Goal: Information Seeking & Learning: Understand process/instructions

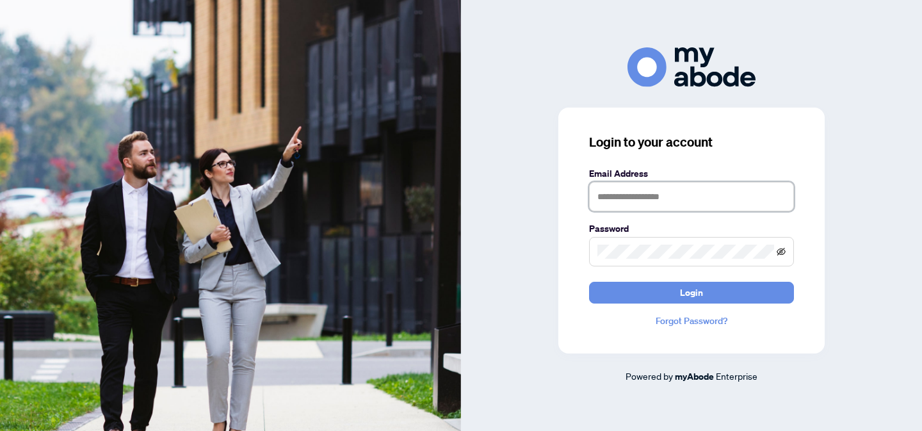
type input "**********"
click at [782, 252] on icon "eye-invisible" at bounding box center [781, 251] width 9 height 9
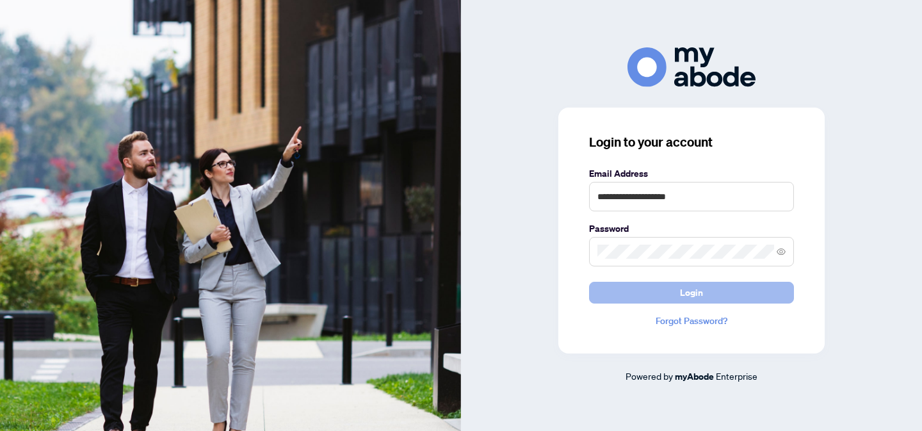
click at [682, 294] on span "Login" at bounding box center [691, 293] width 23 height 20
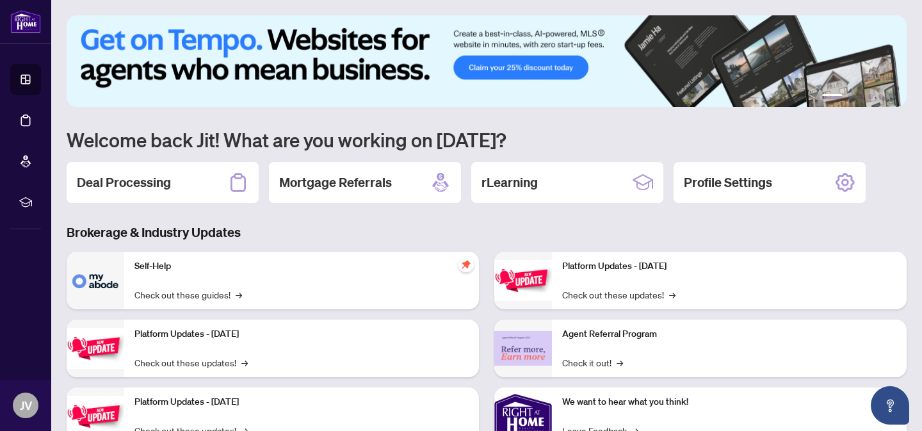
click at [911, 357] on div "Platform Updates - June 23, 2025 Check out these updates! → Agent Referral Prog…" at bounding box center [701, 388] width 428 height 272
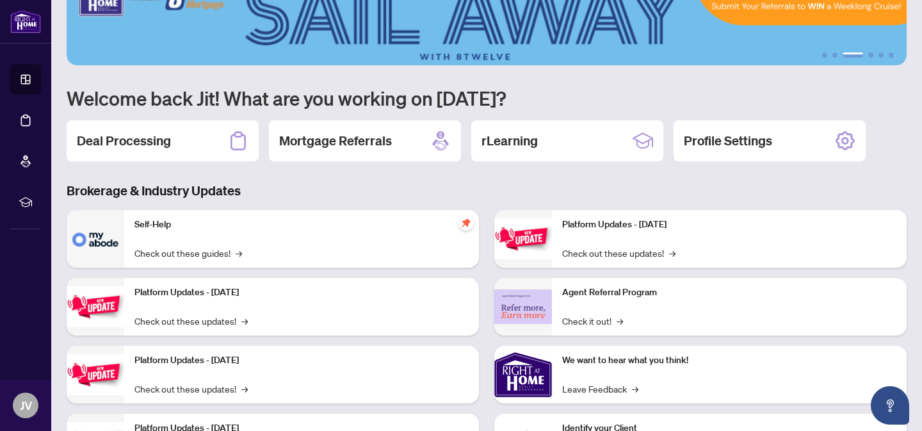
scroll to position [40, 0]
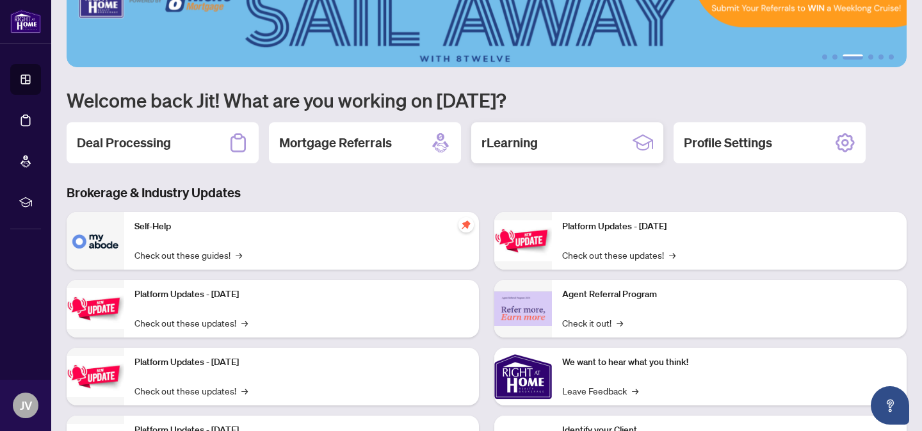
click at [536, 147] on h2 "rLearning" at bounding box center [510, 143] width 56 height 18
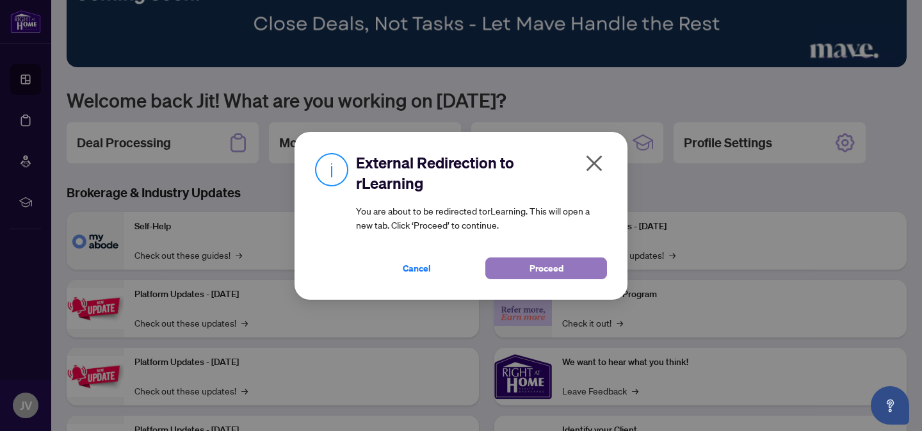
click at [528, 272] on button "Proceed" at bounding box center [547, 269] width 122 height 22
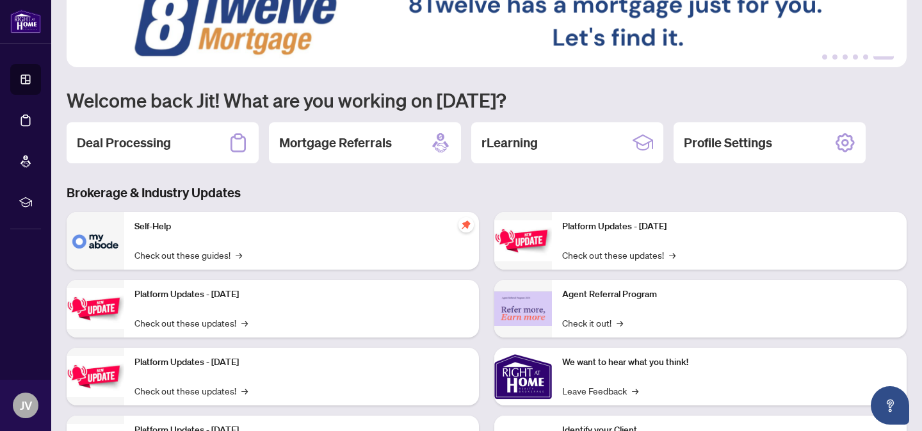
click at [115, 246] on img at bounding box center [96, 241] width 58 height 58
click at [180, 259] on link "Check out these guides! →" at bounding box center [189, 255] width 108 height 14
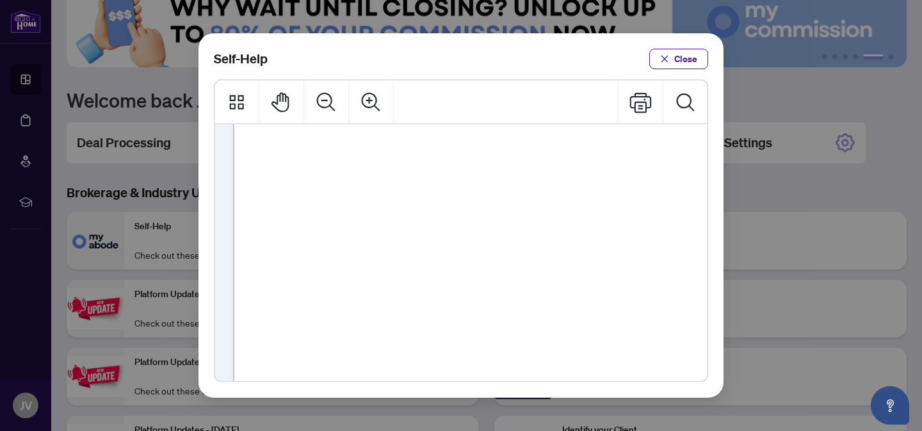
scroll to position [154, 0]
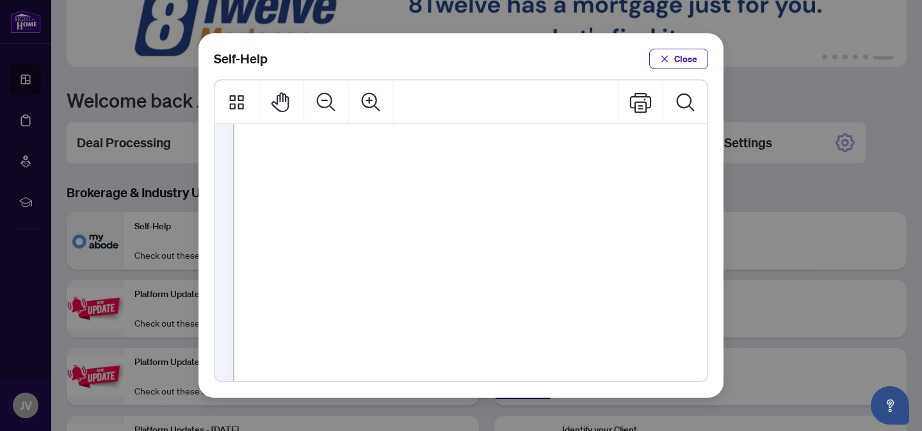
click at [554, 160] on li "● How to Download Documents ( PDF )" at bounding box center [458, 154] width 252 height 19
click at [475, 161] on li "● How to Download Documents ( PDF )" at bounding box center [458, 154] width 252 height 19
click at [457, 154] on span "How to Download Documents (" at bounding box center [417, 151] width 131 height 13
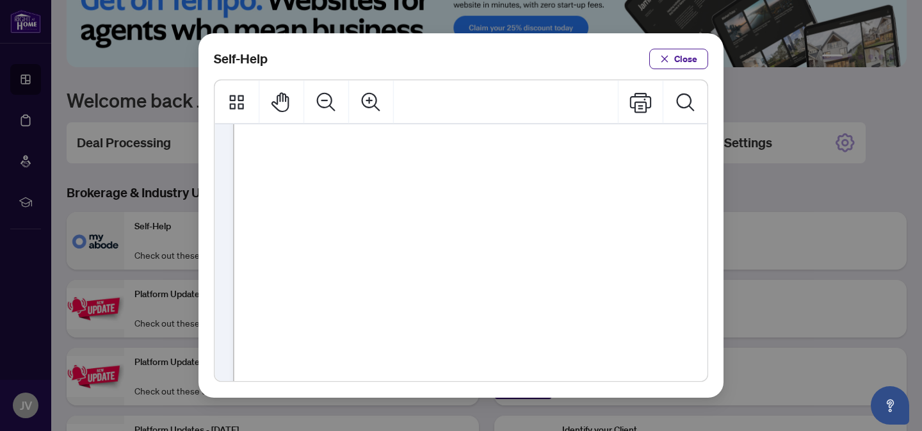
click at [457, 154] on span "How to Download Documents (" at bounding box center [417, 151] width 131 height 13
click at [568, 157] on span "PDF" at bounding box center [563, 151] width 17 height 13
click at [85, 247] on div "Self-Help Close" at bounding box center [461, 215] width 922 height 431
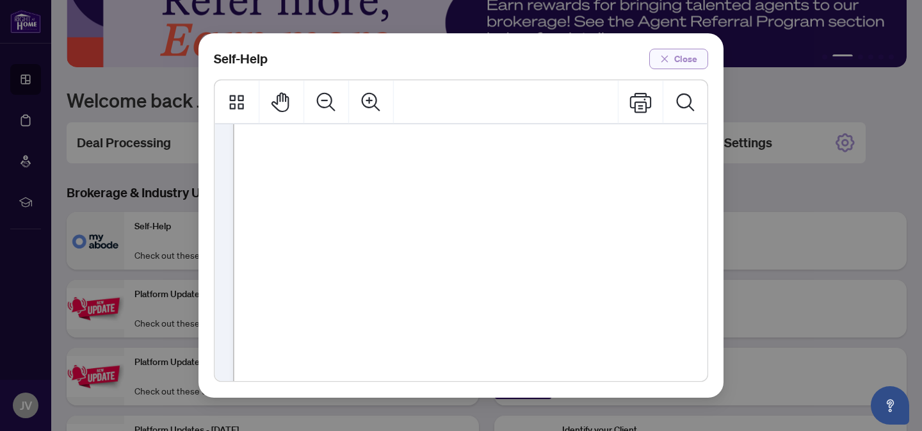
click at [675, 61] on span "Close" at bounding box center [686, 59] width 23 height 20
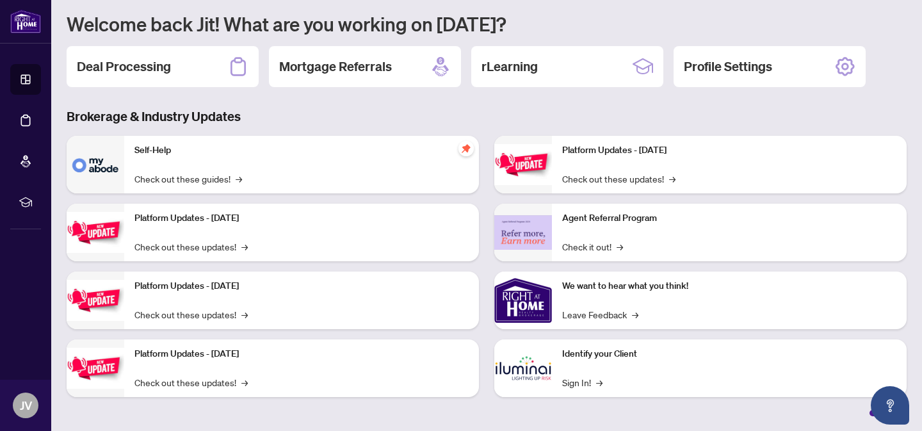
scroll to position [117, 0]
click at [534, 70] on h2 "rLearning" at bounding box center [510, 66] width 56 height 18
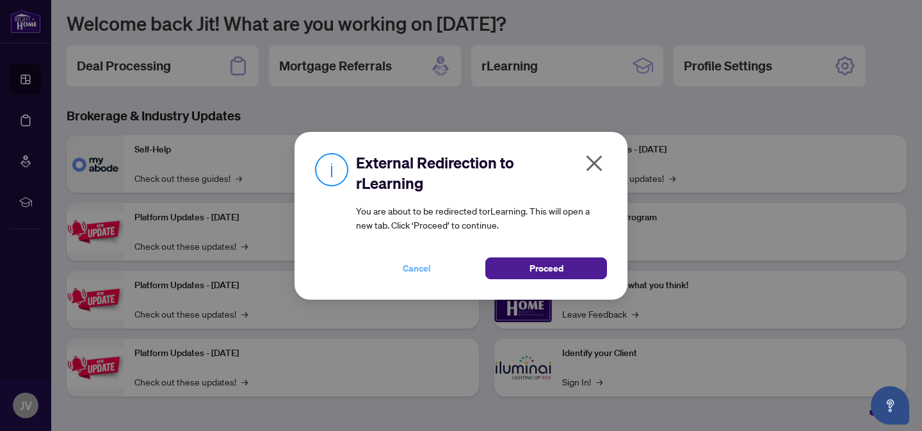
click at [419, 265] on span "Cancel" at bounding box center [417, 268] width 28 height 20
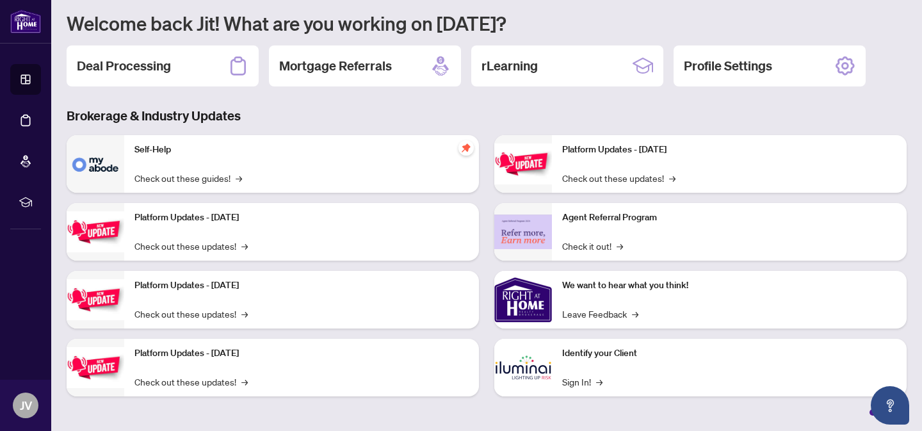
click at [104, 233] on img at bounding box center [96, 231] width 58 height 40
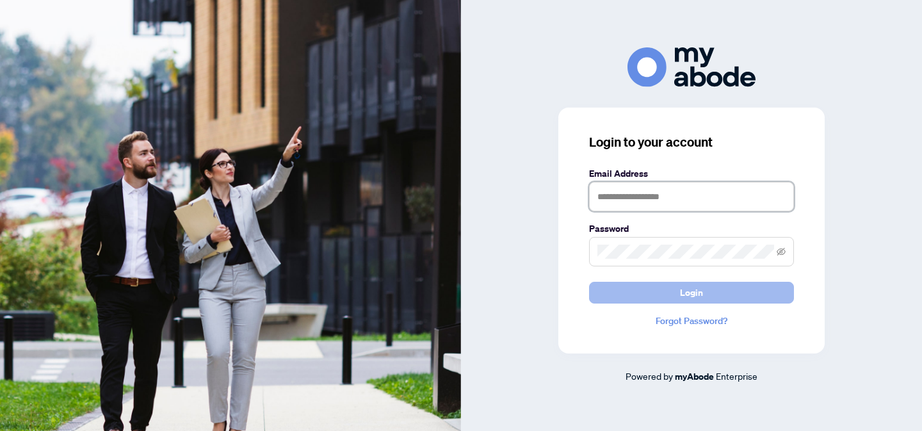
type input "**********"
click at [685, 290] on span "Login" at bounding box center [691, 293] width 23 height 20
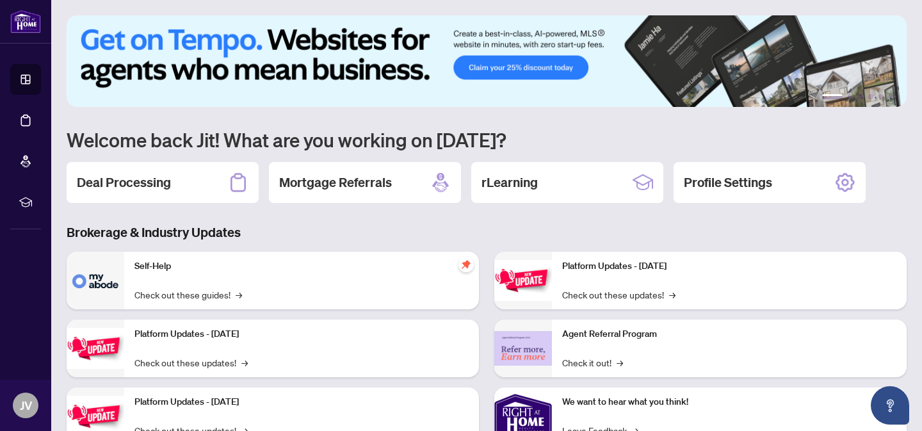
click at [916, 335] on main "1 2 3 4 5 6 Welcome back Jit! What are you working on today? Deal Processing Mo…" at bounding box center [486, 215] width 871 height 431
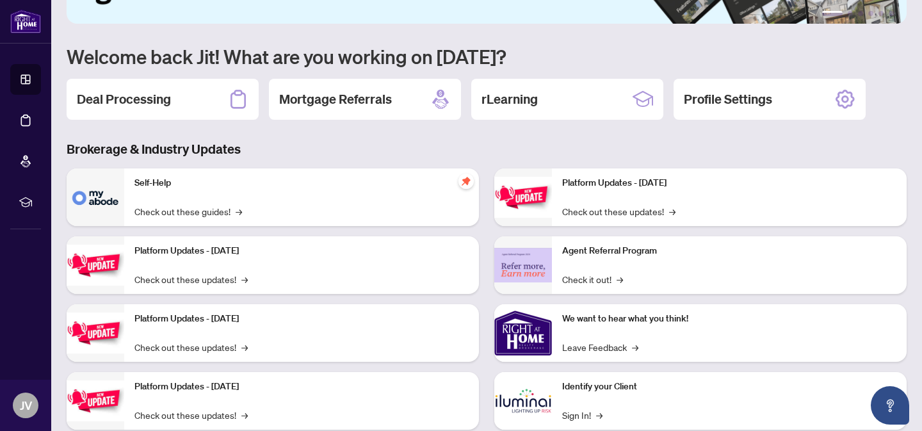
scroll to position [117, 0]
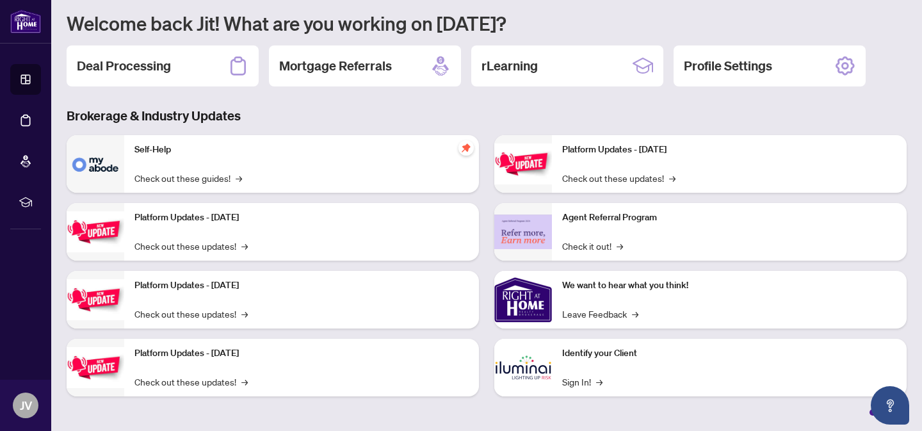
click at [96, 172] on img at bounding box center [96, 164] width 58 height 58
click at [138, 152] on p "Self-Help" at bounding box center [302, 150] width 334 height 14
click at [543, 69] on div "rLearning" at bounding box center [567, 65] width 192 height 41
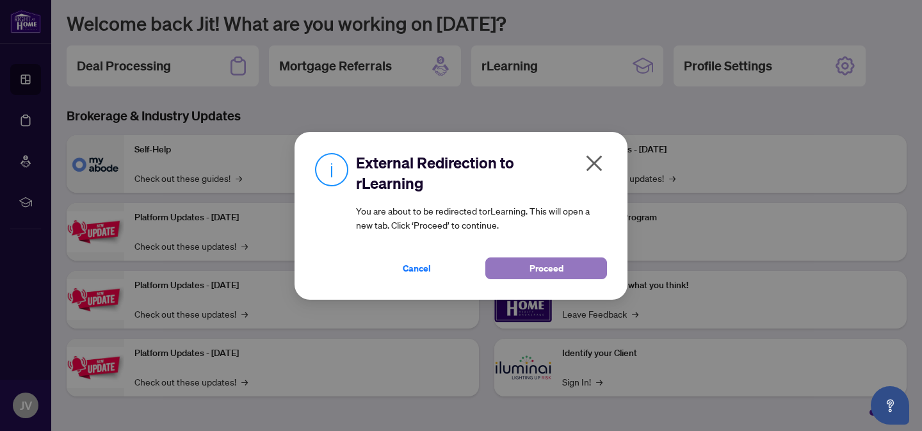
click at [555, 269] on span "Proceed" at bounding box center [547, 268] width 34 height 20
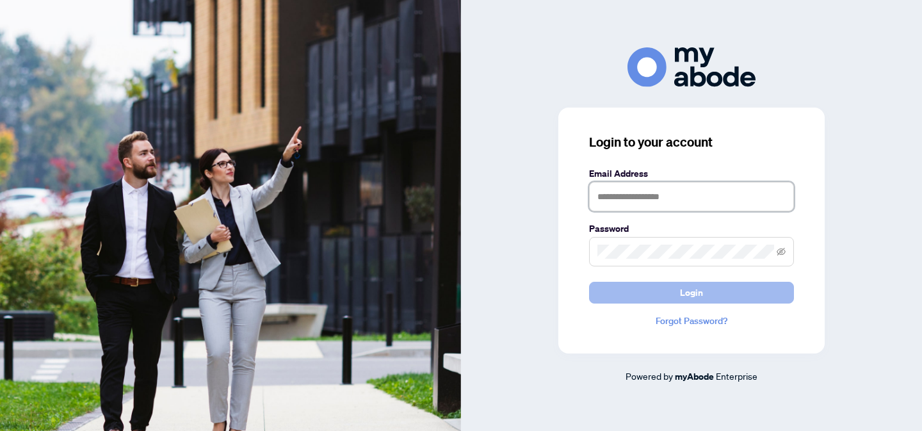
type input "**********"
click at [685, 293] on span "Login" at bounding box center [691, 293] width 23 height 20
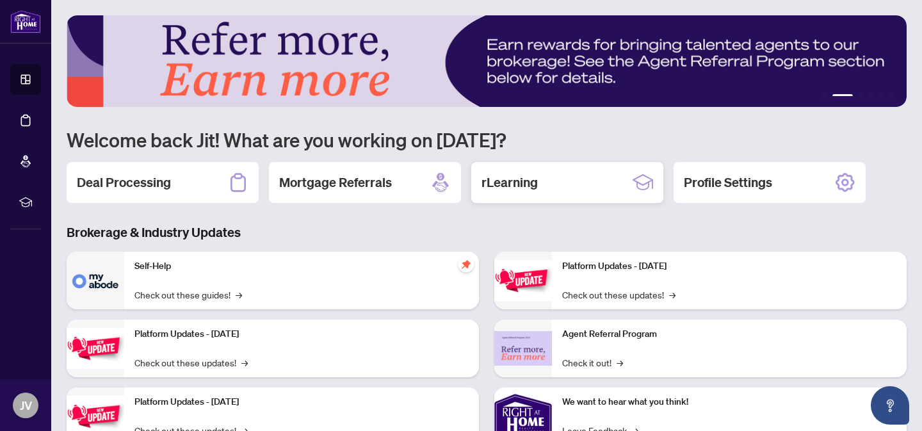
click at [553, 193] on div "rLearning" at bounding box center [567, 182] width 192 height 41
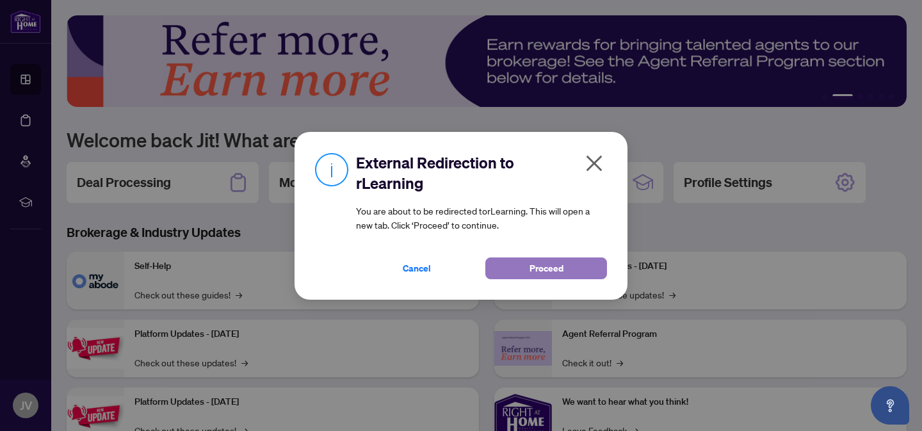
click at [553, 270] on span "Proceed" at bounding box center [547, 268] width 34 height 20
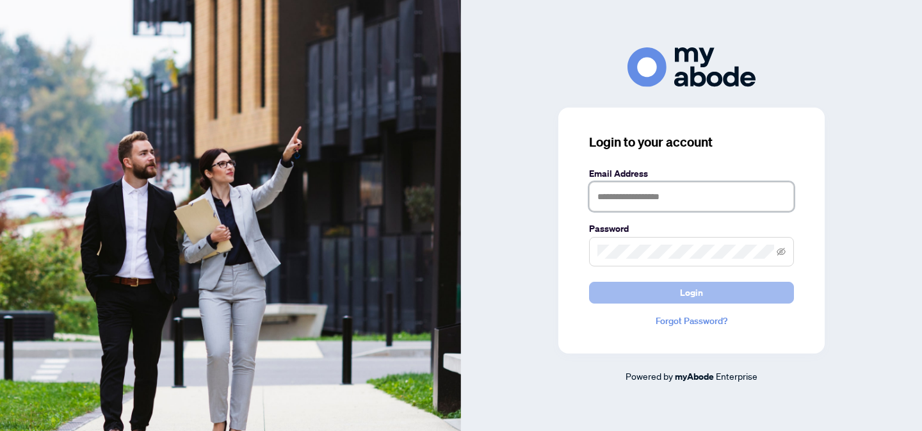
type input "**********"
click at [636, 290] on button "Login" at bounding box center [691, 293] width 205 height 22
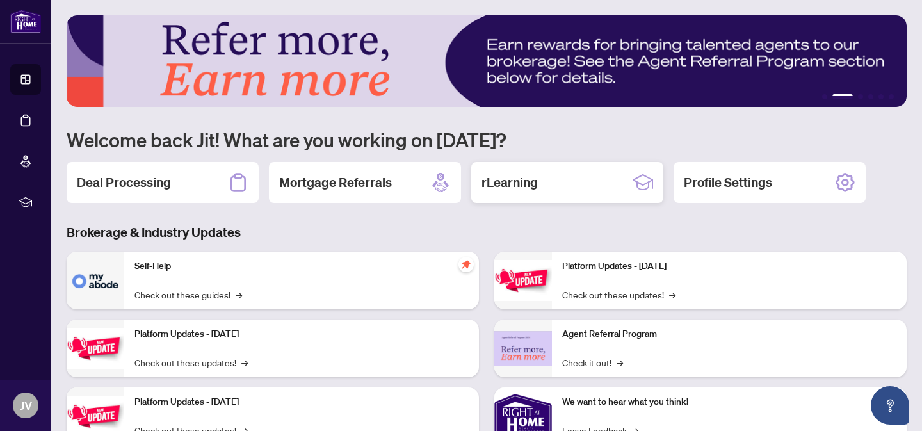
click at [515, 187] on h2 "rLearning" at bounding box center [510, 183] width 56 height 18
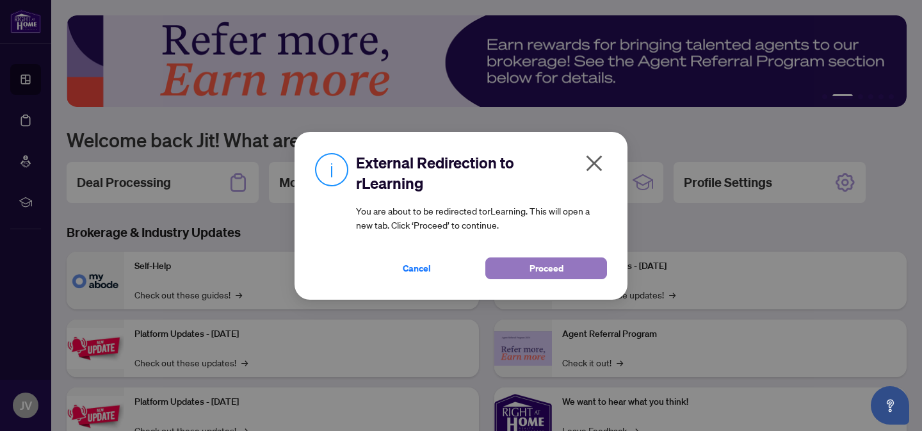
click at [550, 267] on span "Proceed" at bounding box center [547, 268] width 34 height 20
